Goal: Task Accomplishment & Management: Use online tool/utility

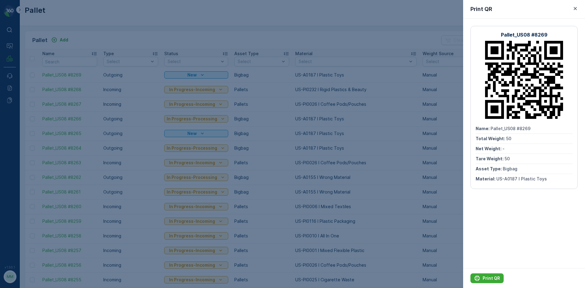
click at [197, 19] on div at bounding box center [292, 144] width 585 height 288
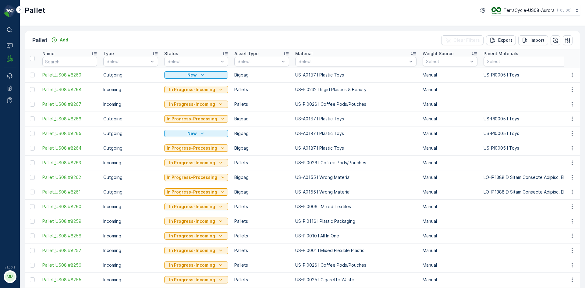
click at [53, 34] on div "Pallet Add Clear Filters Export Import" at bounding box center [302, 40] width 555 height 18
click at [59, 43] on button "Add" at bounding box center [60, 39] width 22 height 7
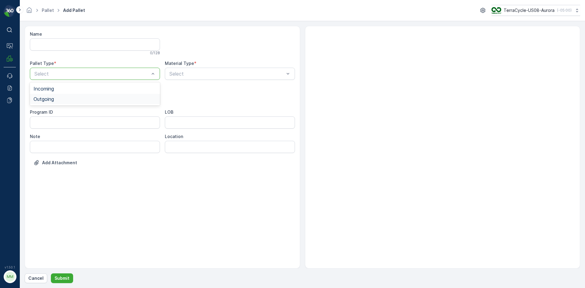
click at [57, 96] on div "Outgoing" at bounding box center [95, 99] width 130 height 10
click at [49, 144] on span "Bigbag" at bounding box center [42, 143] width 16 height 5
type input "0187"
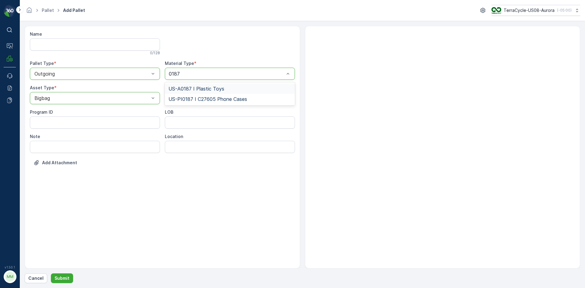
click at [202, 88] on span "US-A0187 I Plastic Toys" at bounding box center [197, 88] width 56 height 5
click at [64, 277] on p "Submit" at bounding box center [62, 278] width 15 height 6
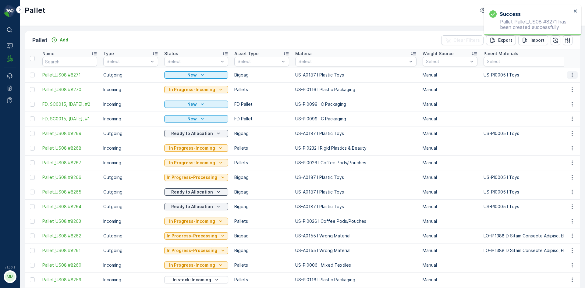
click at [571, 76] on icon "button" at bounding box center [573, 75] width 6 height 6
click at [561, 117] on span "Print QR" at bounding box center [556, 118] width 17 height 6
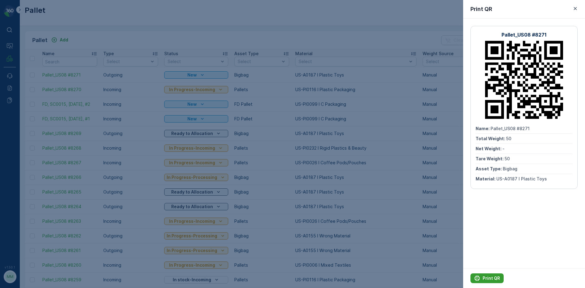
click at [493, 279] on p "Print QR" at bounding box center [491, 278] width 17 height 6
click at [421, 234] on div at bounding box center [292, 144] width 585 height 288
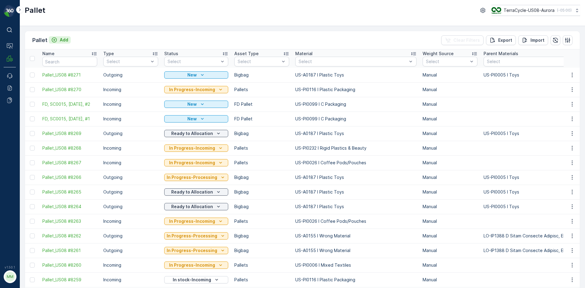
click at [64, 39] on p "Add" at bounding box center [64, 40] width 9 height 6
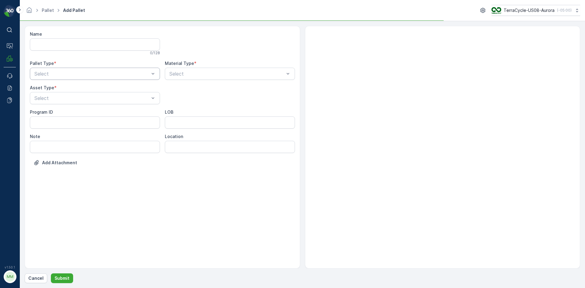
click at [78, 68] on div "Select" at bounding box center [95, 74] width 130 height 12
click at [70, 100] on div "Outgoing" at bounding box center [95, 98] width 123 height 5
drag, startPoint x: 63, startPoint y: 145, endPoint x: 108, endPoint y: 118, distance: 52.8
click at [63, 145] on div "Bigbag" at bounding box center [95, 143] width 123 height 5
click at [200, 78] on div "Select" at bounding box center [230, 74] width 130 height 12
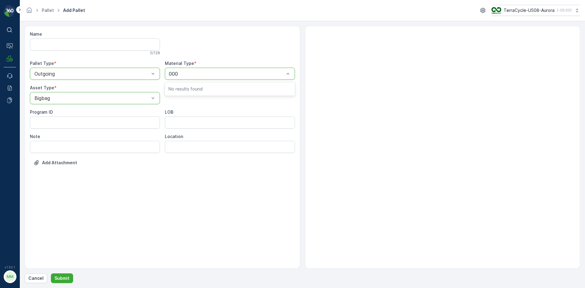
type input "0002"
click at [200, 88] on span "US-A0002 I Rigid Plastic" at bounding box center [197, 88] width 56 height 5
click at [60, 282] on button "Submit" at bounding box center [62, 279] width 22 height 10
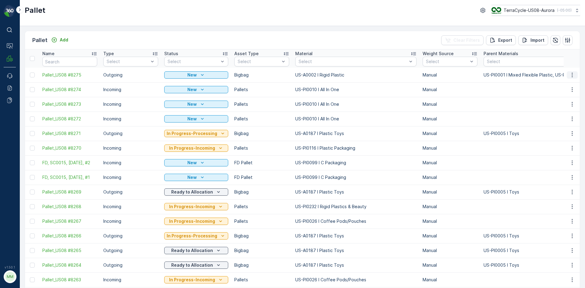
click at [570, 74] on icon "button" at bounding box center [573, 75] width 6 height 6
click at [554, 118] on span "Print QR" at bounding box center [556, 118] width 17 height 6
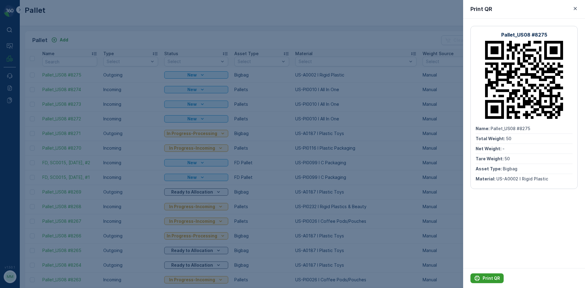
click at [499, 278] on p "Print QR" at bounding box center [491, 278] width 17 height 6
click at [435, 174] on div at bounding box center [292, 144] width 585 height 288
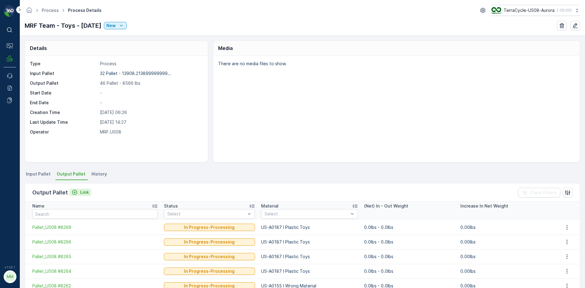
click at [72, 192] on icon "Link" at bounding box center [75, 192] width 6 height 6
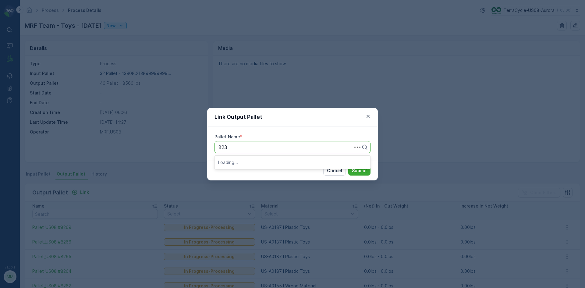
type input "8233"
click at [349, 166] on button "Submit" at bounding box center [360, 171] width 22 height 10
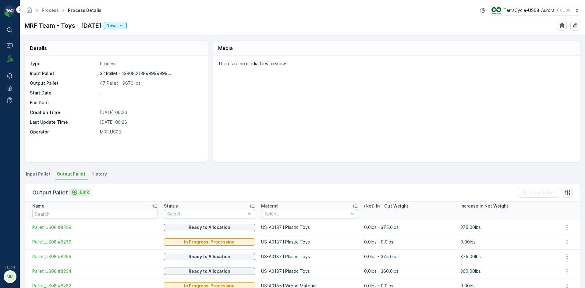
click at [83, 194] on p "Link" at bounding box center [84, 192] width 9 height 6
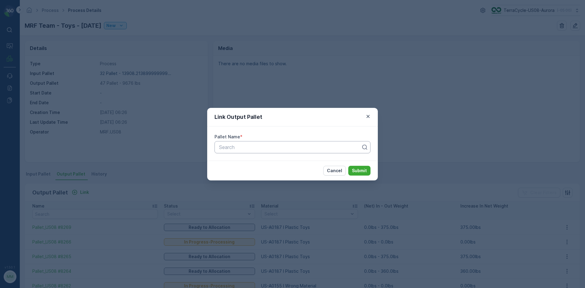
click at [231, 151] on div "Search" at bounding box center [293, 147] width 156 height 12
type input "8271"
click at [349, 166] on button "Submit" at bounding box center [360, 171] width 22 height 10
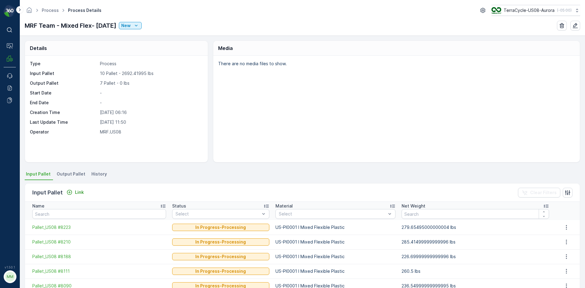
click at [79, 173] on span "Output Pallet" at bounding box center [71, 174] width 29 height 6
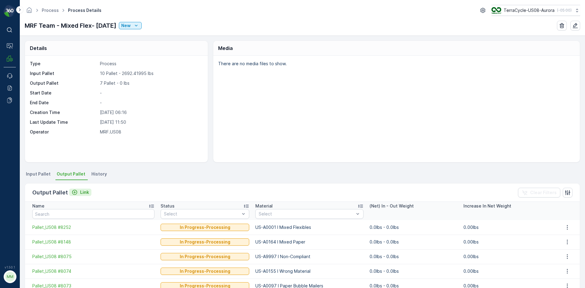
click at [86, 193] on p "Link" at bounding box center [84, 192] width 9 height 6
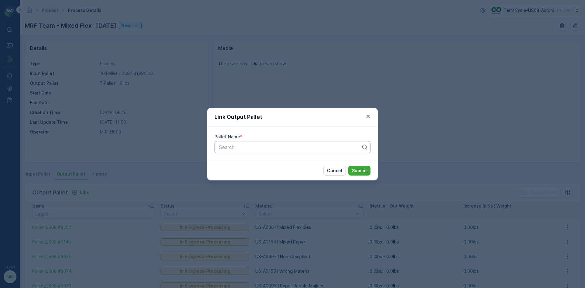
click at [247, 149] on div at bounding box center [290, 147] width 143 height 5
type input "8275"
drag, startPoint x: 273, startPoint y: 161, endPoint x: 378, endPoint y: 160, distance: 105.5
click at [311, 161] on div "Pallet_US08 #8275" at bounding box center [292, 161] width 149 height 5
click at [355, 168] on p "Submit" at bounding box center [359, 171] width 15 height 6
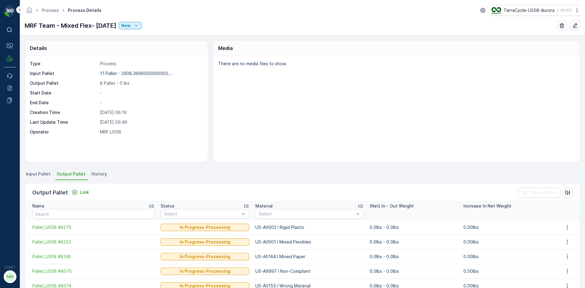
click at [41, 177] on span "Input Pallet" at bounding box center [38, 174] width 25 height 6
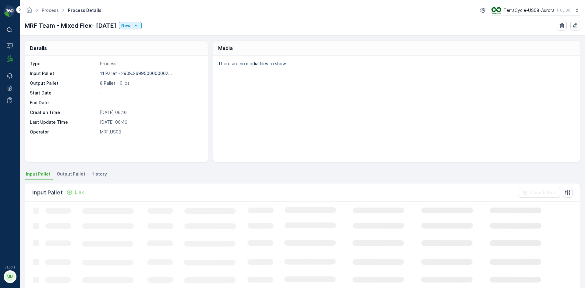
click at [73, 192] on div "Link" at bounding box center [74, 192] width 17 height 6
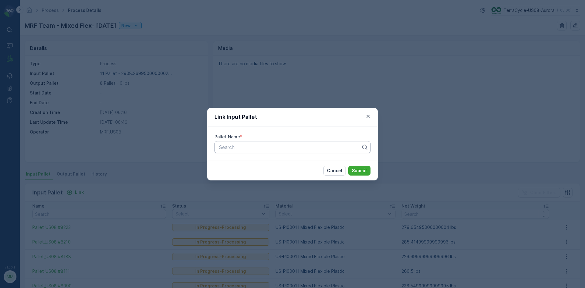
click at [258, 152] on div "Search" at bounding box center [293, 147] width 156 height 12
type input "8257"
click at [349, 166] on button "Submit" at bounding box center [360, 171] width 22 height 10
